Goal: Information Seeking & Learning: Learn about a topic

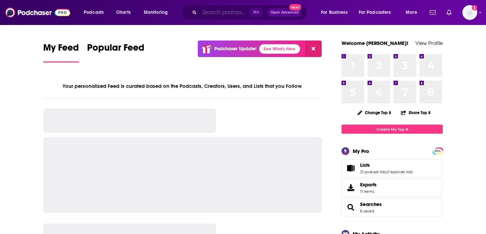
click at [231, 11] on input "Search podcasts, credits, & more..." at bounding box center [225, 12] width 50 height 11
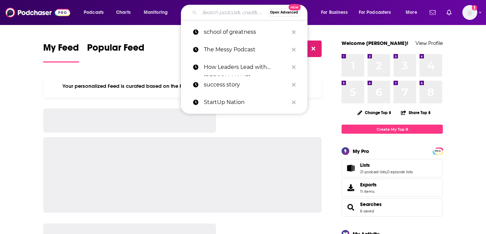
paste input "After Party with [PERSON_NAME]"
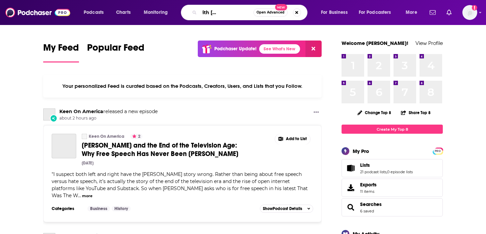
type input "After Party with [PERSON_NAME]"
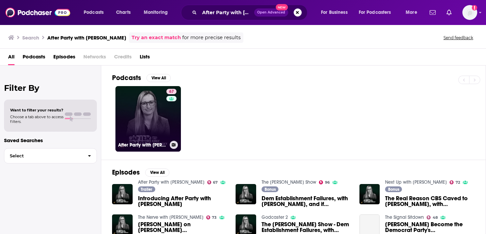
click at [147, 109] on link "67 After Party with [PERSON_NAME]" at bounding box center [149, 119] width 66 height 66
